Goal: Transaction & Acquisition: Purchase product/service

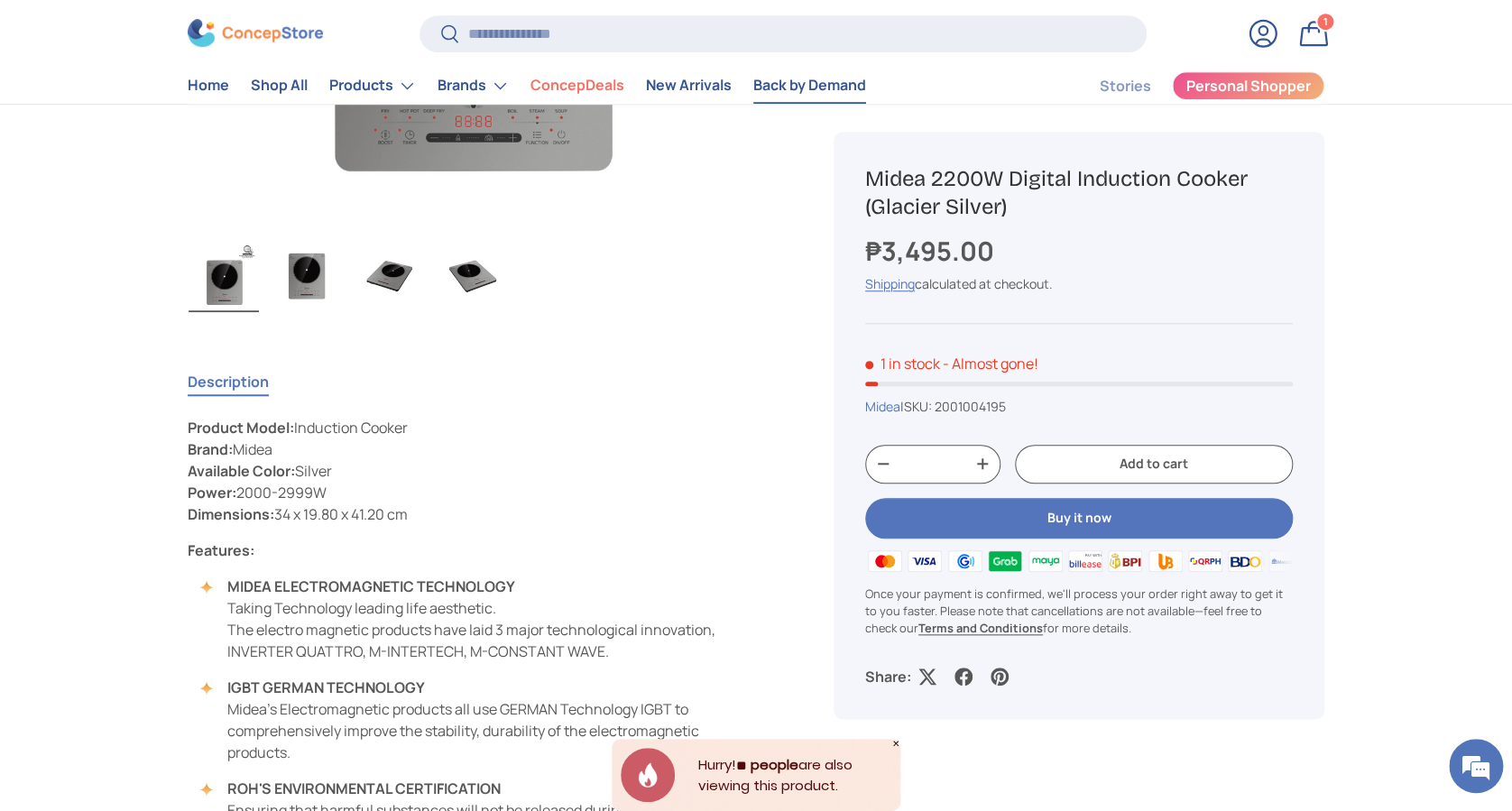
scroll to position [240, 0]
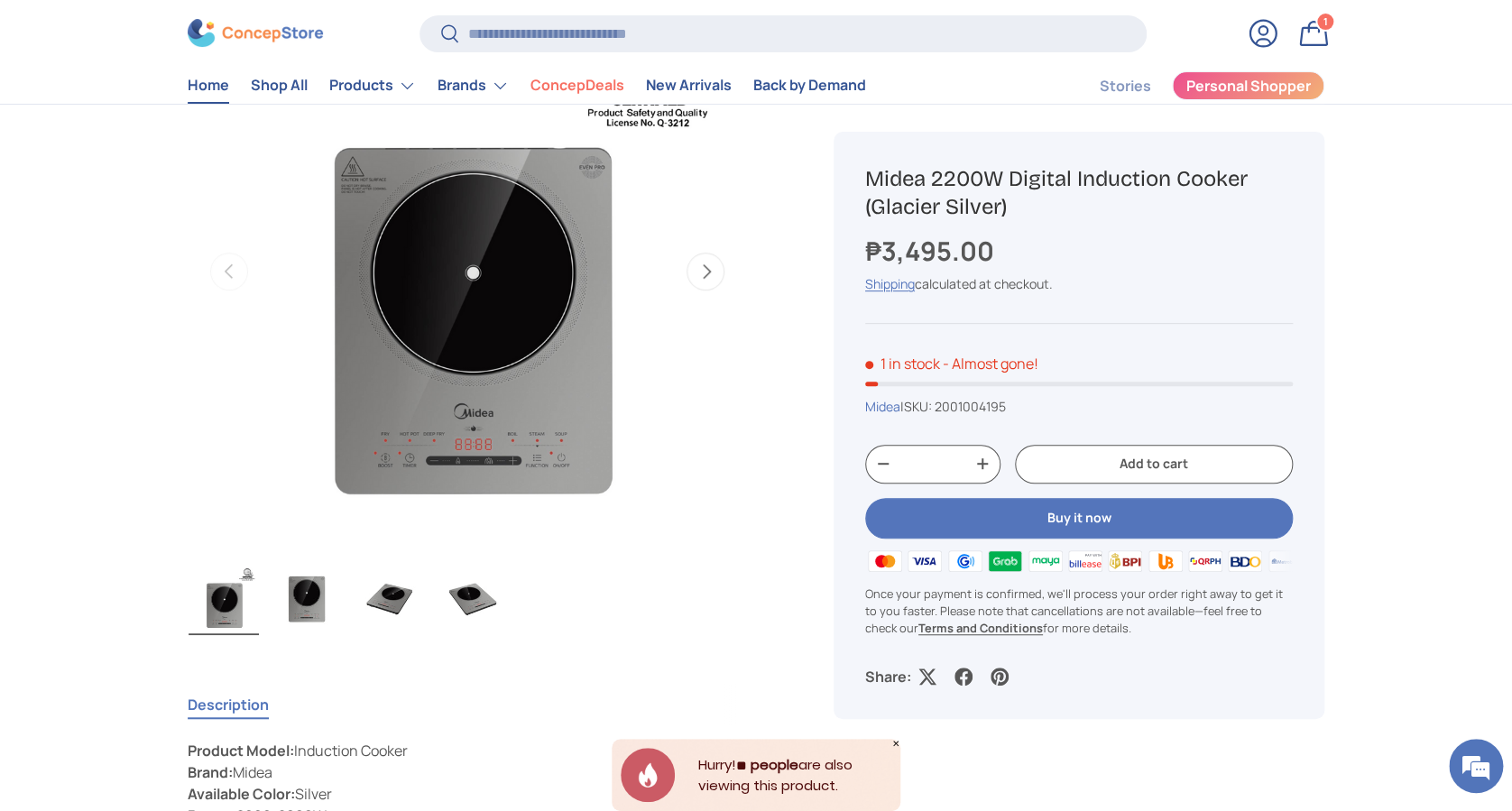
click at [206, 94] on link "Home" at bounding box center [208, 86] width 41 height 36
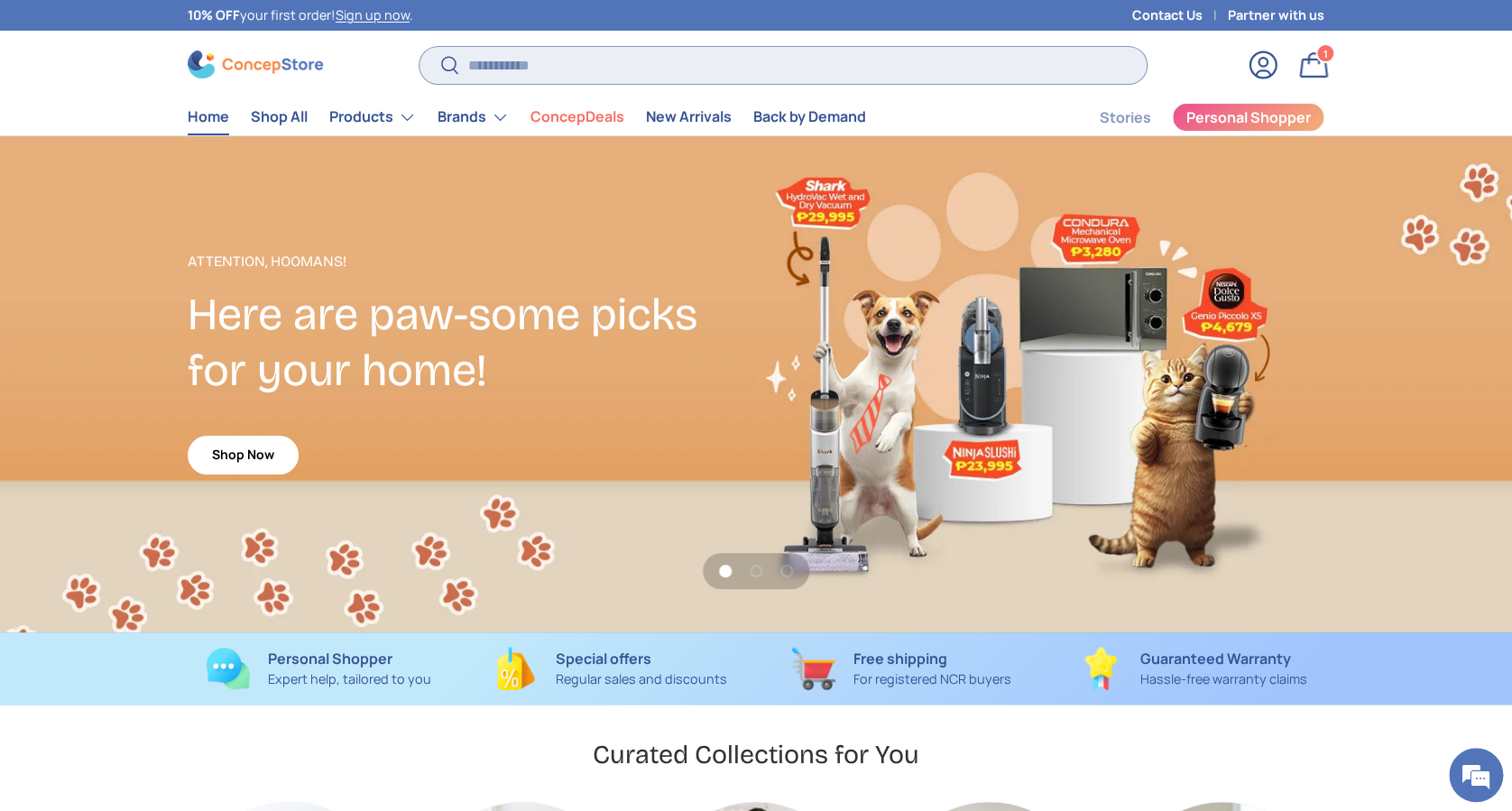
click at [681, 72] on input "Search" at bounding box center [783, 66] width 727 height 37
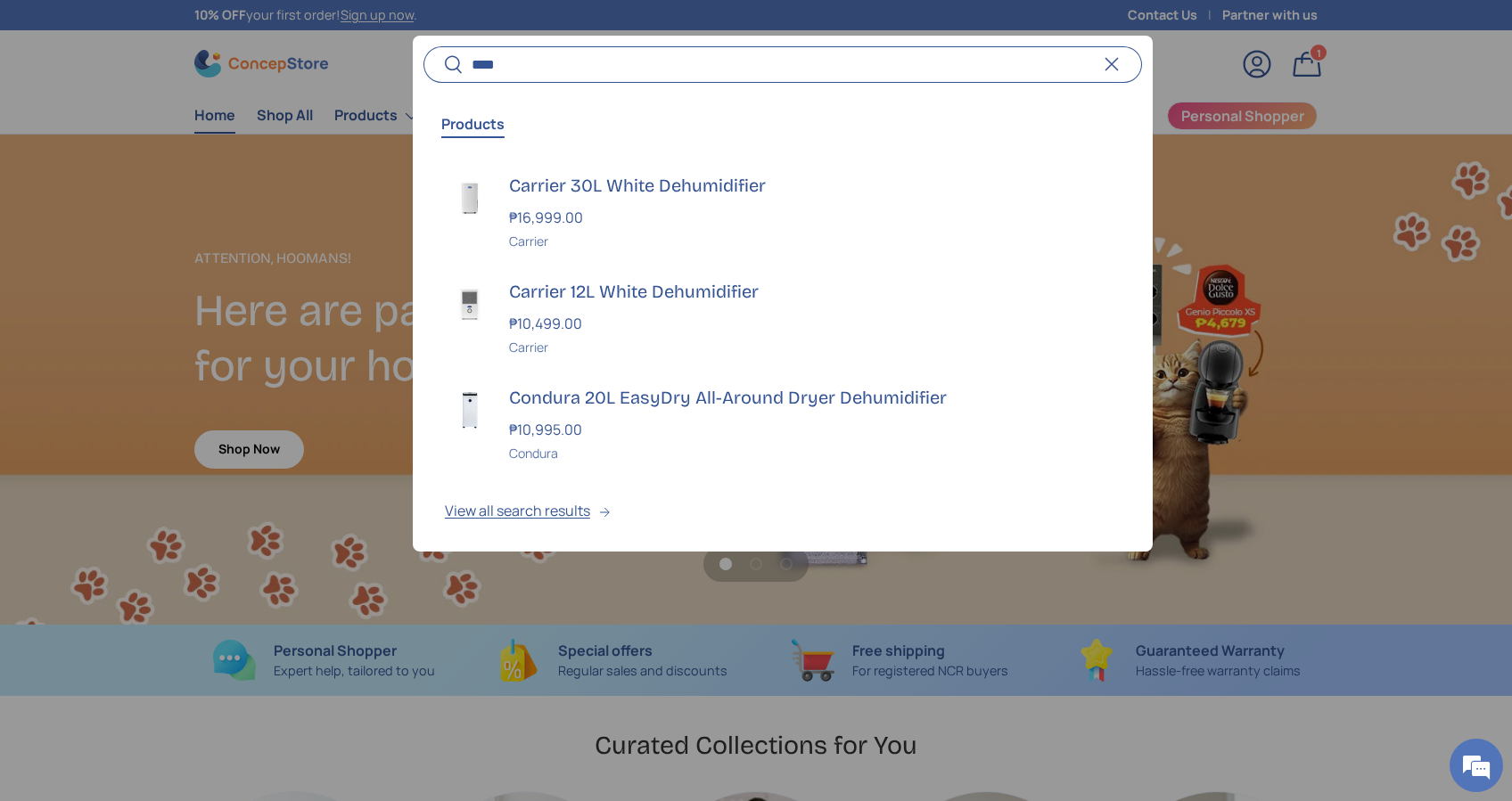
type input "****"
click at [424, 44] on button "Search" at bounding box center [443, 65] width 40 height 42
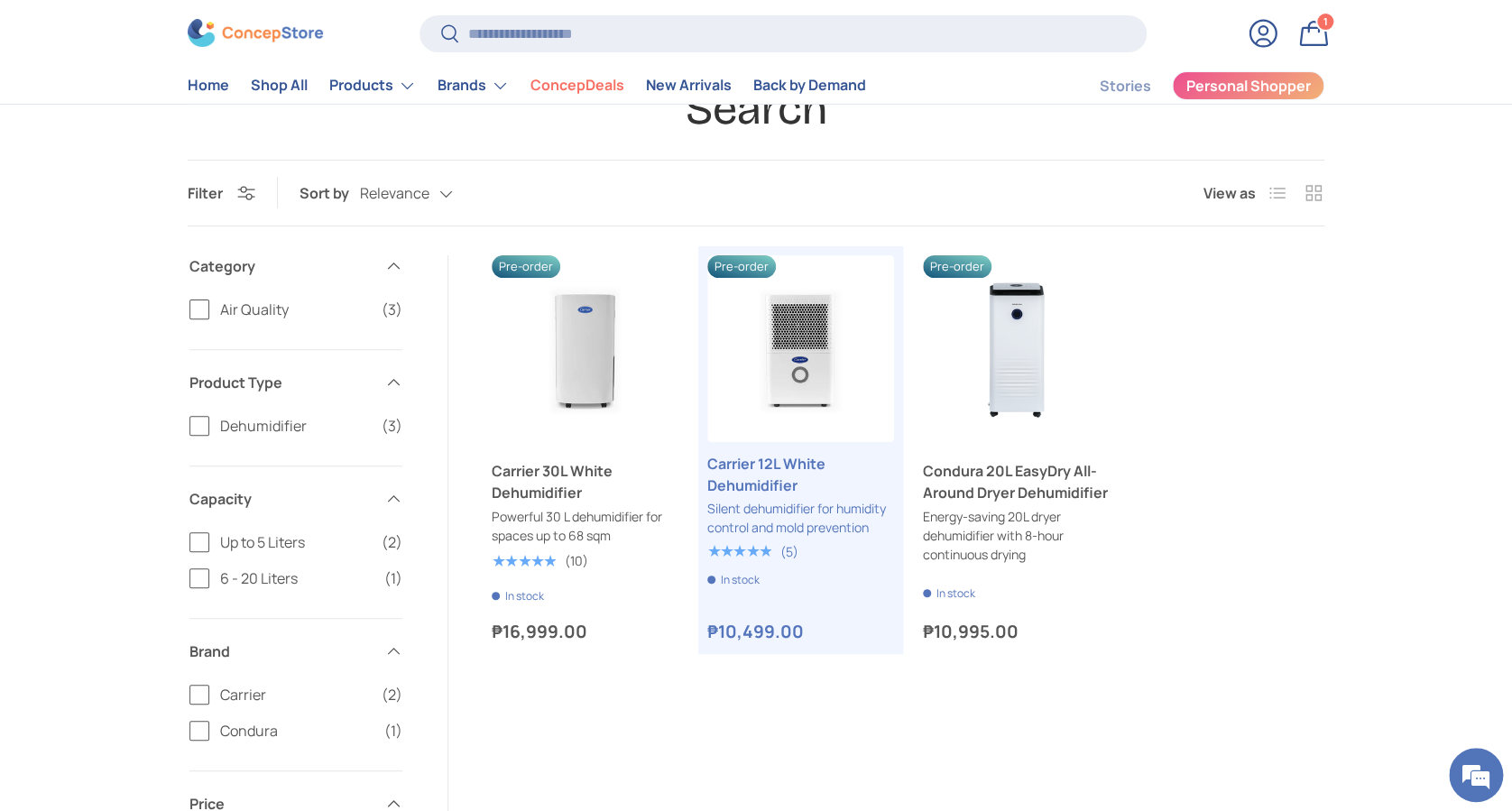
click at [1371, 597] on div "Search Filter Filter & Sort Sort by Relevance Relevance Price, low to high Pric…" at bounding box center [756, 598] width 1253 height 1034
